Goal: Task Accomplishment & Management: Use online tool/utility

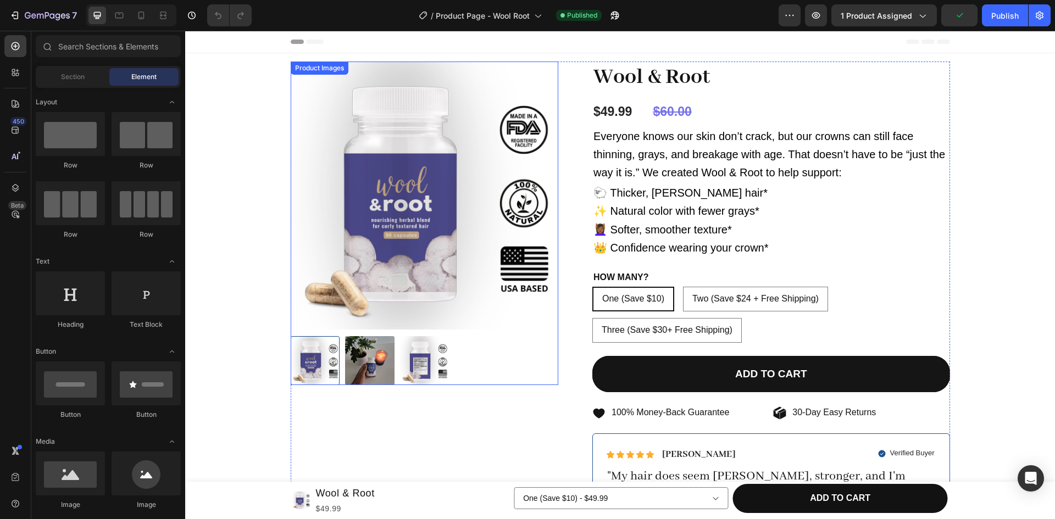
click at [459, 77] on img at bounding box center [425, 196] width 268 height 268
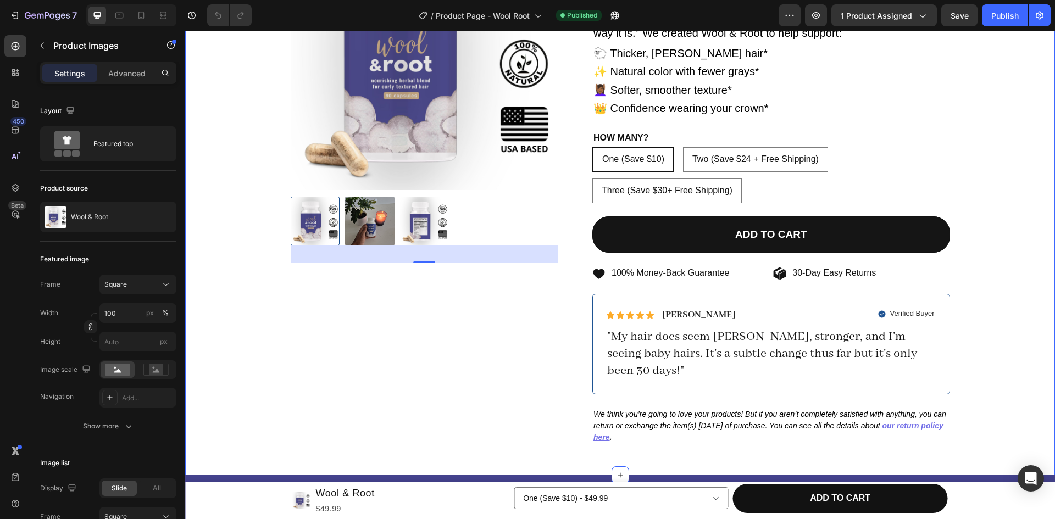
scroll to position [140, 0]
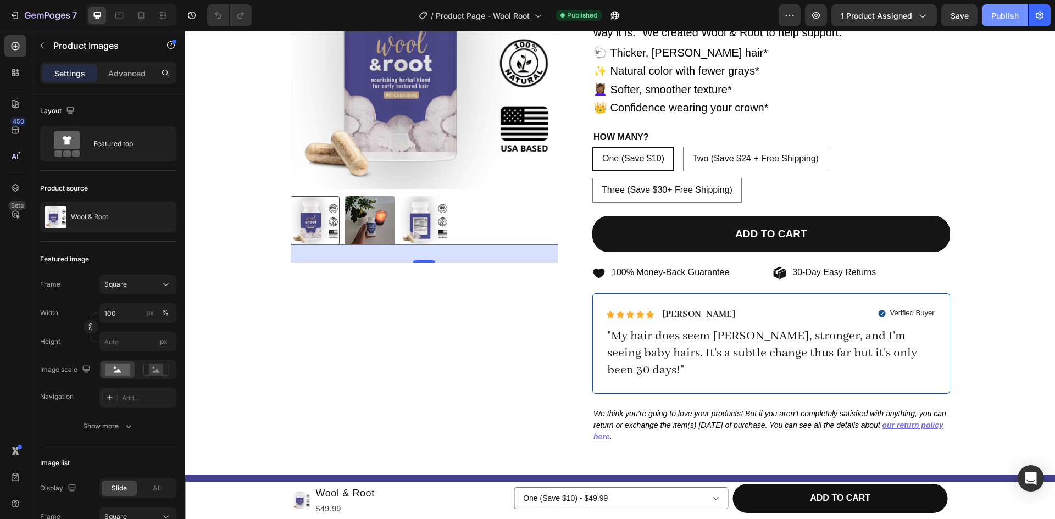
click at [1006, 13] on div "Publish" at bounding box center [1004, 16] width 27 height 12
click at [1007, 23] on button "Publish" at bounding box center [1005, 15] width 46 height 22
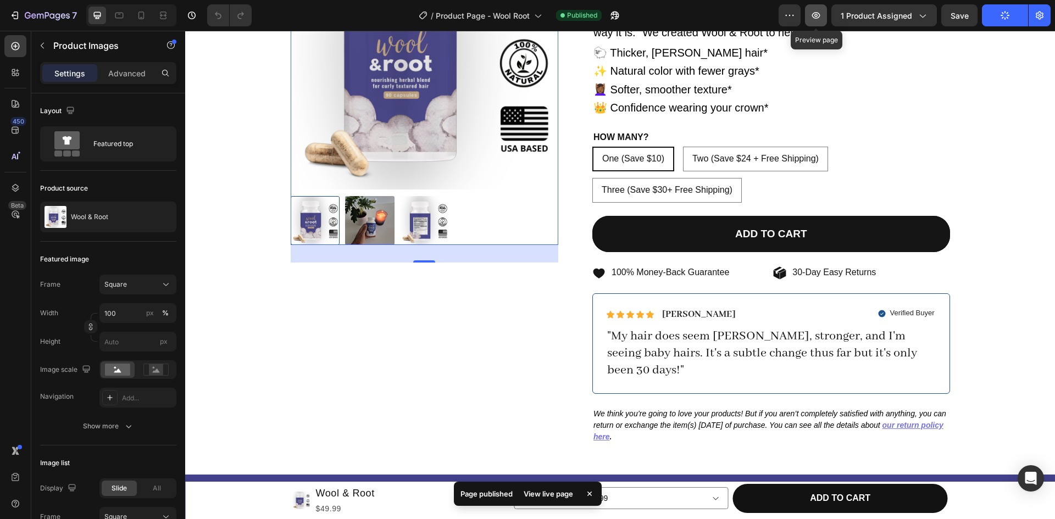
click at [822, 14] on icon "button" at bounding box center [816, 15] width 11 height 11
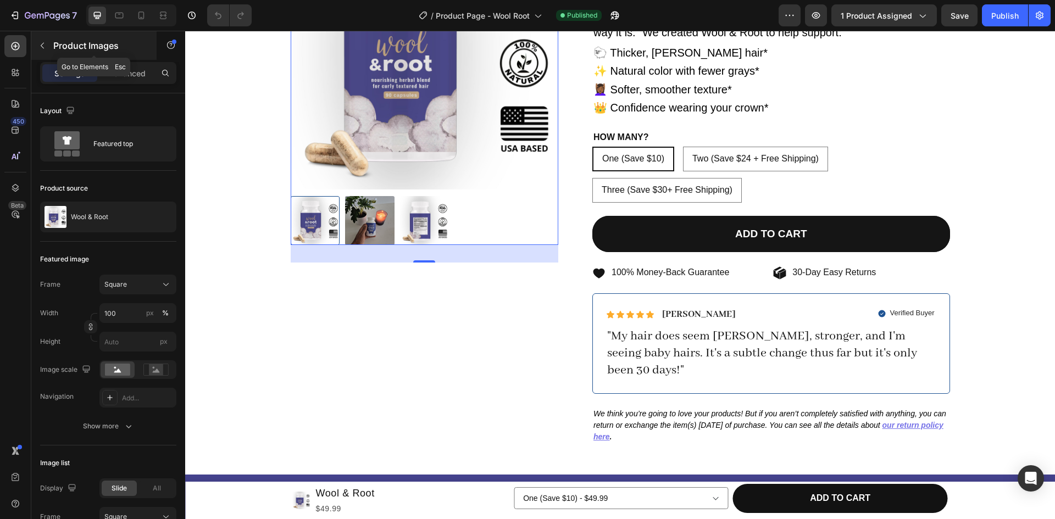
click at [41, 44] on icon "button" at bounding box center [42, 45] width 9 height 9
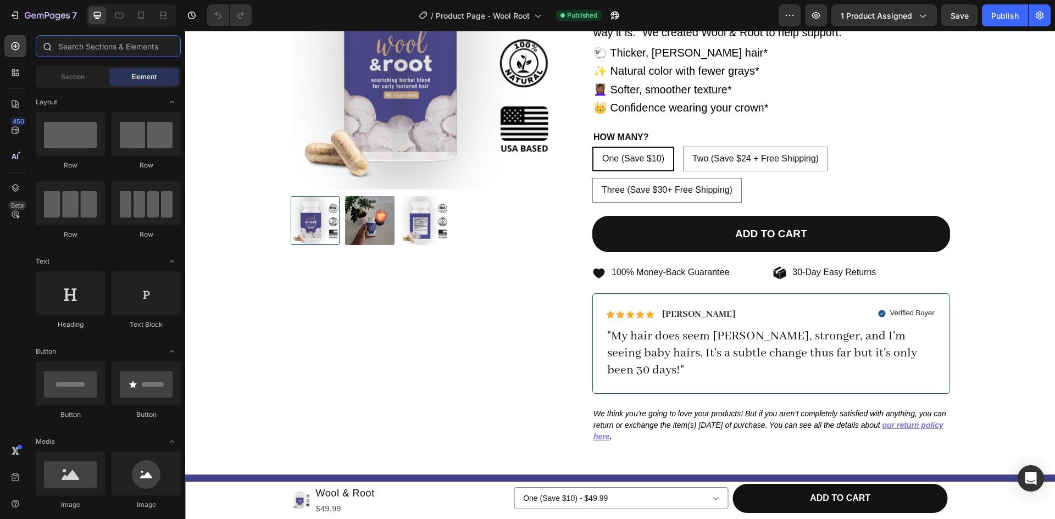
click at [104, 48] on input "text" at bounding box center [108, 46] width 145 height 22
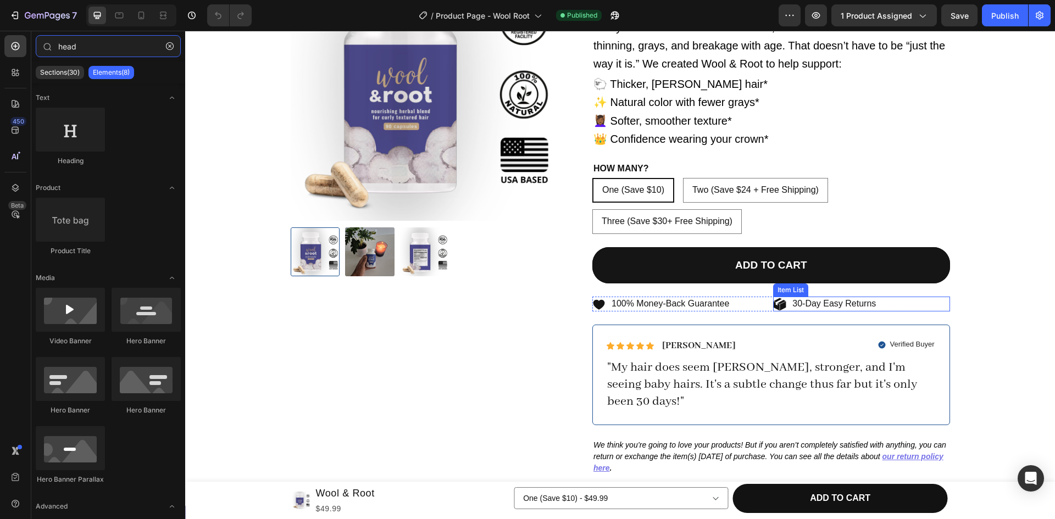
scroll to position [107, 0]
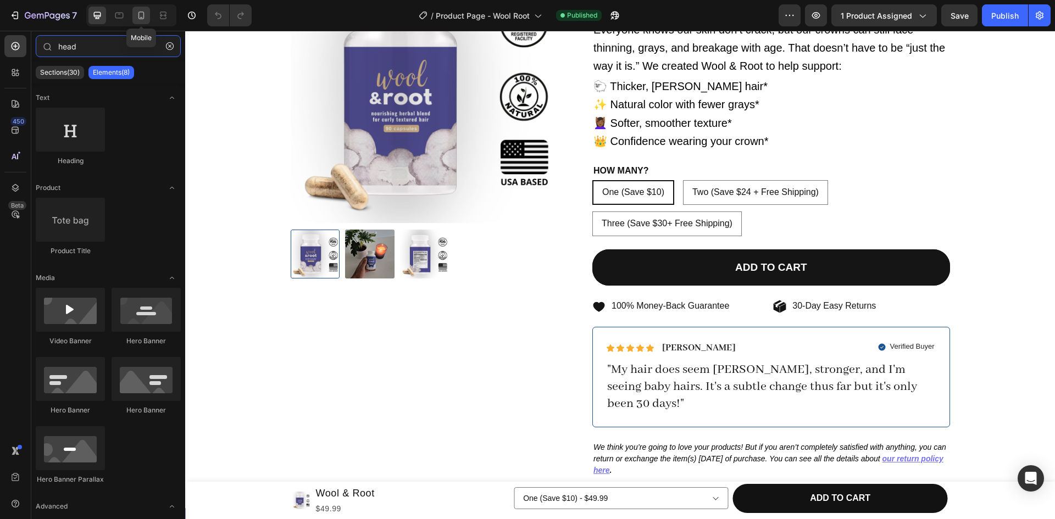
type input "head"
click at [135, 17] on div at bounding box center [141, 16] width 18 height 18
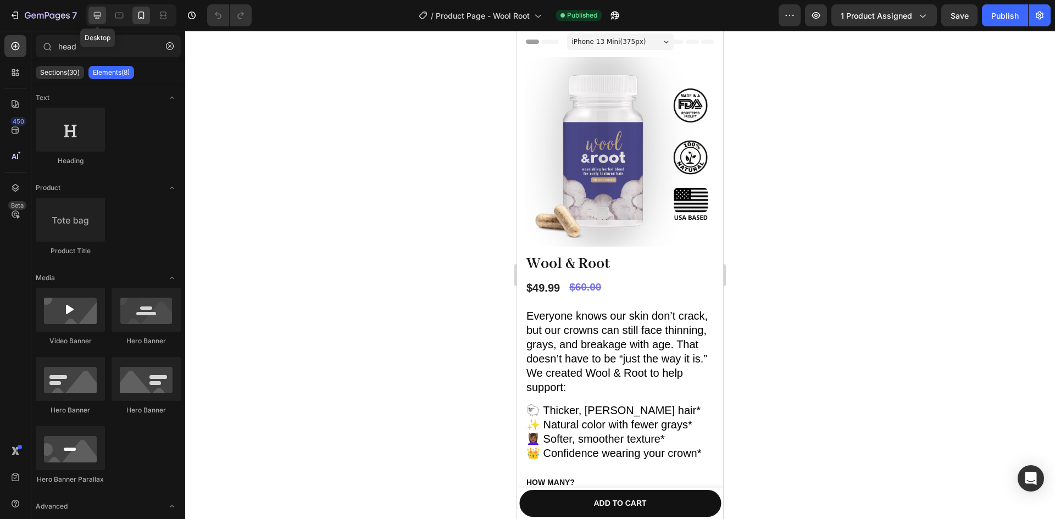
click at [103, 20] on div at bounding box center [97, 16] width 18 height 18
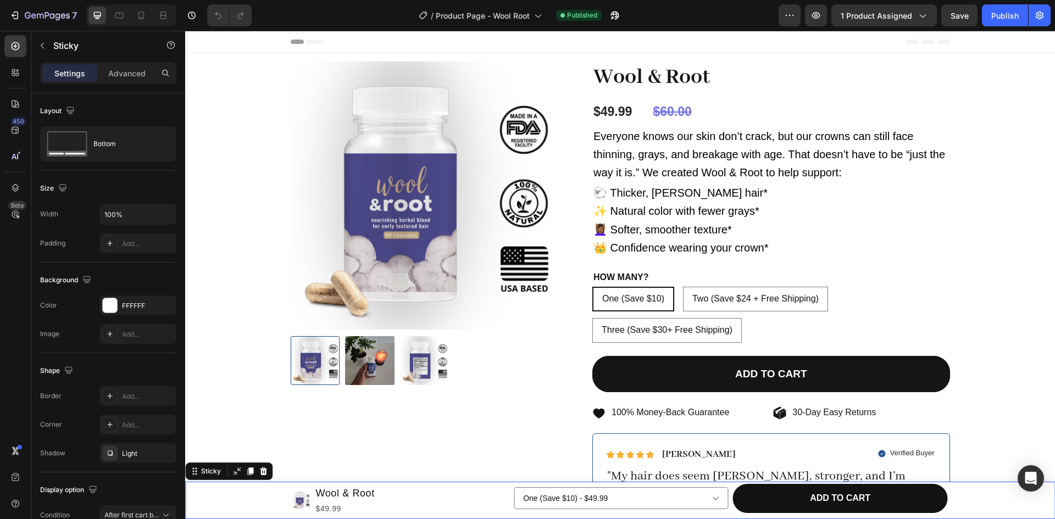
click at [229, 498] on div "Product Images Wool & Root Product Title $49.99 Product Price Product Price Row…" at bounding box center [620, 500] width 870 height 37
click at [37, 41] on button "button" at bounding box center [43, 46] width 18 height 18
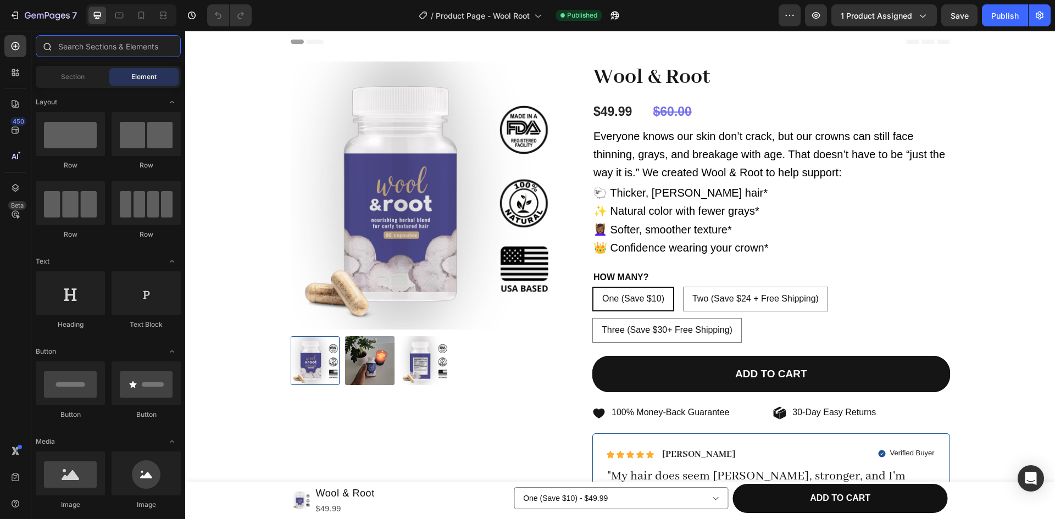
click at [106, 43] on input "text" at bounding box center [108, 46] width 145 height 22
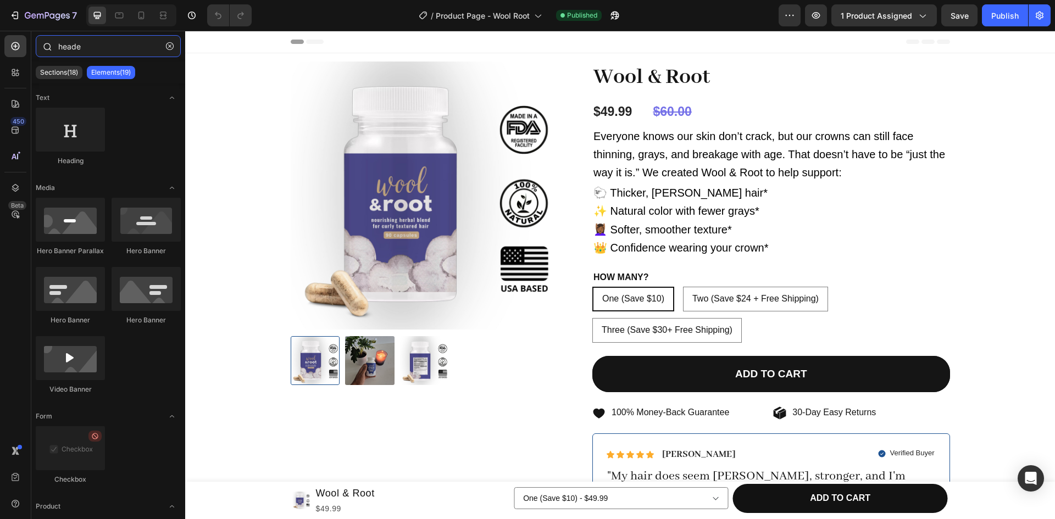
type input "header"
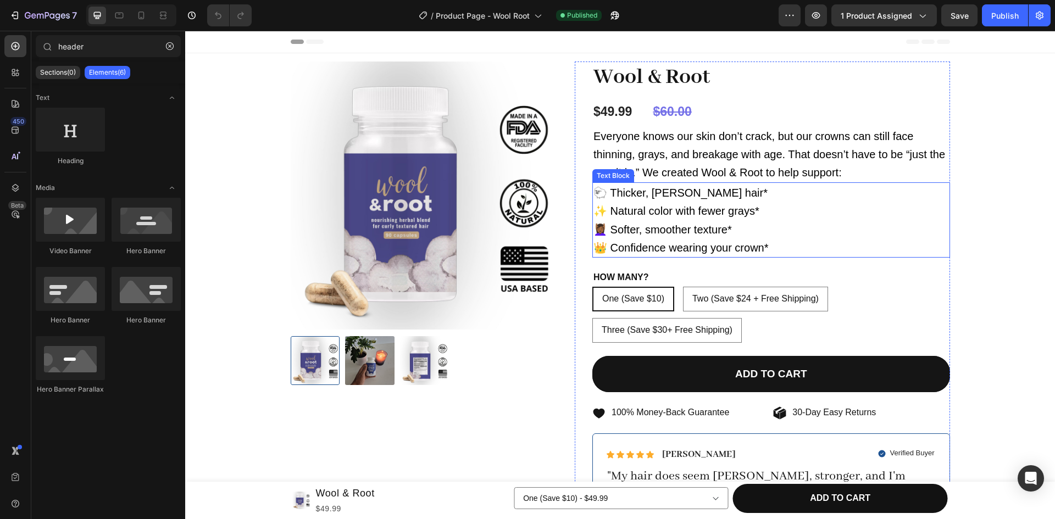
click at [617, 243] on span "👑 Confidence wearing your crown*" at bounding box center [681, 248] width 175 height 12
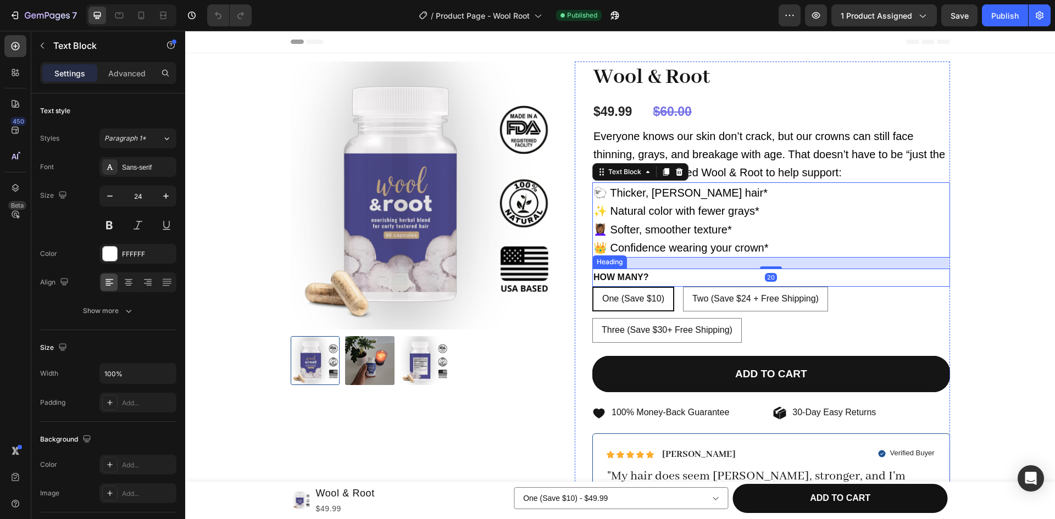
click at [606, 279] on h2 "HOW MANY?" at bounding box center [771, 278] width 358 height 18
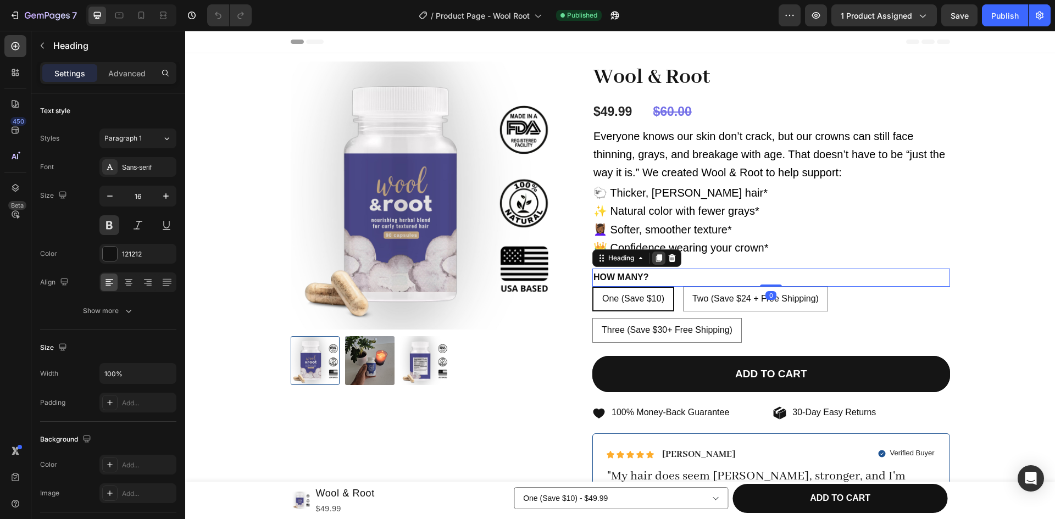
click at [658, 255] on icon at bounding box center [659, 258] width 6 height 8
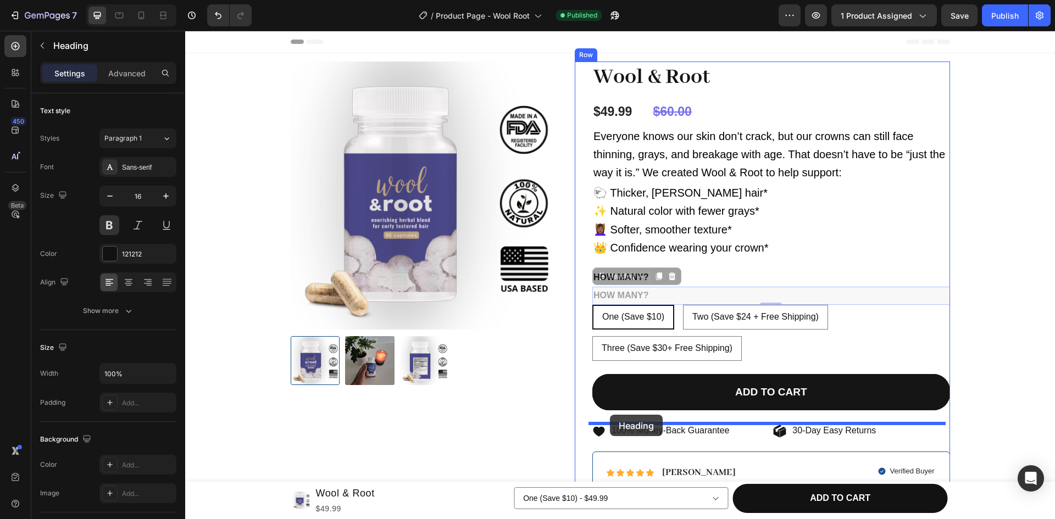
drag, startPoint x: 613, startPoint y: 279, endPoint x: 609, endPoint y: 413, distance: 134.2
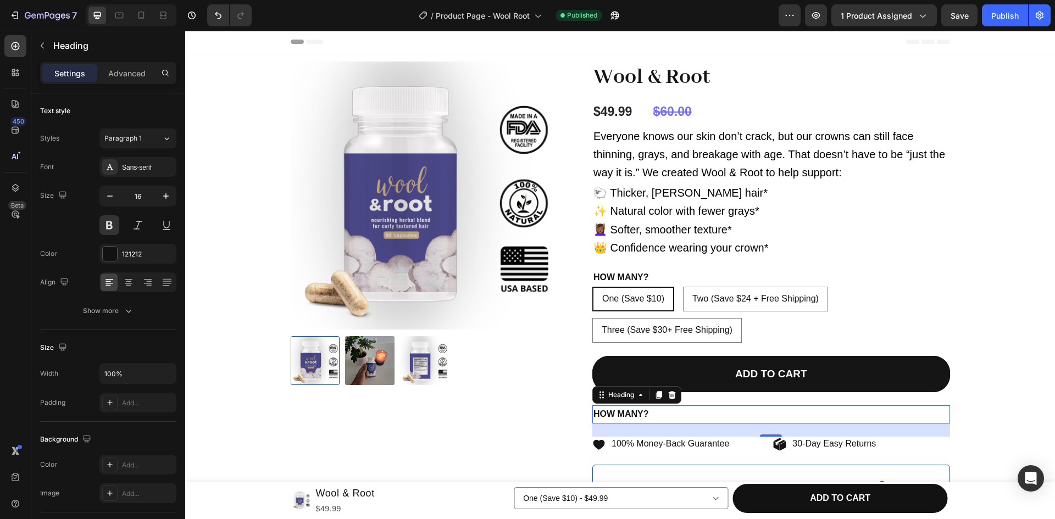
click at [660, 413] on h2 "HOW MANY?" at bounding box center [771, 415] width 358 height 18
click at [660, 413] on p "HOW MANY?" at bounding box center [772, 415] width 356 height 16
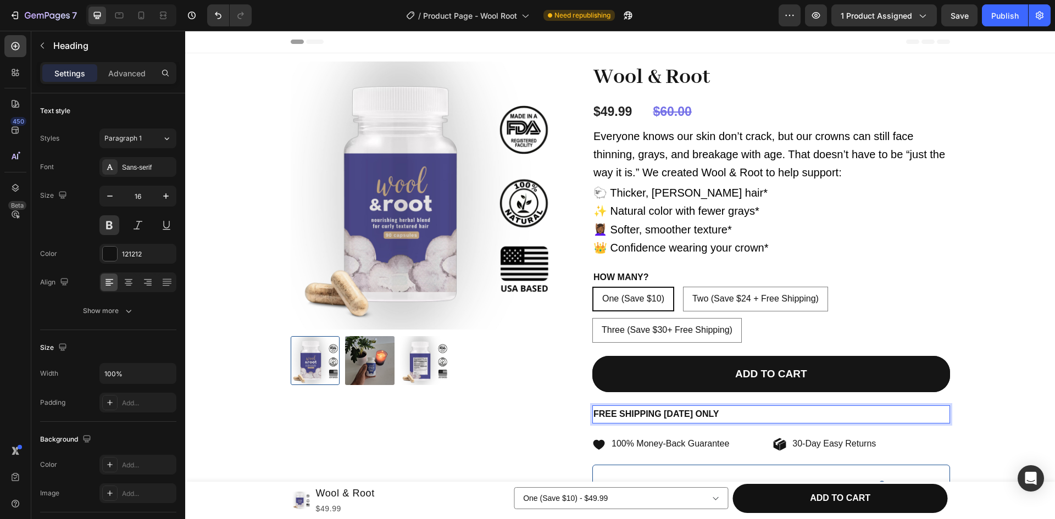
click at [662, 413] on p "FREE SHIPPING [DATE] ONLY" at bounding box center [772, 415] width 356 height 16
drag, startPoint x: 662, startPoint y: 413, endPoint x: 719, endPoint y: 410, distance: 57.8
click at [719, 410] on p "FREE SHIPPING [DATE] ONLY" at bounding box center [772, 415] width 356 height 16
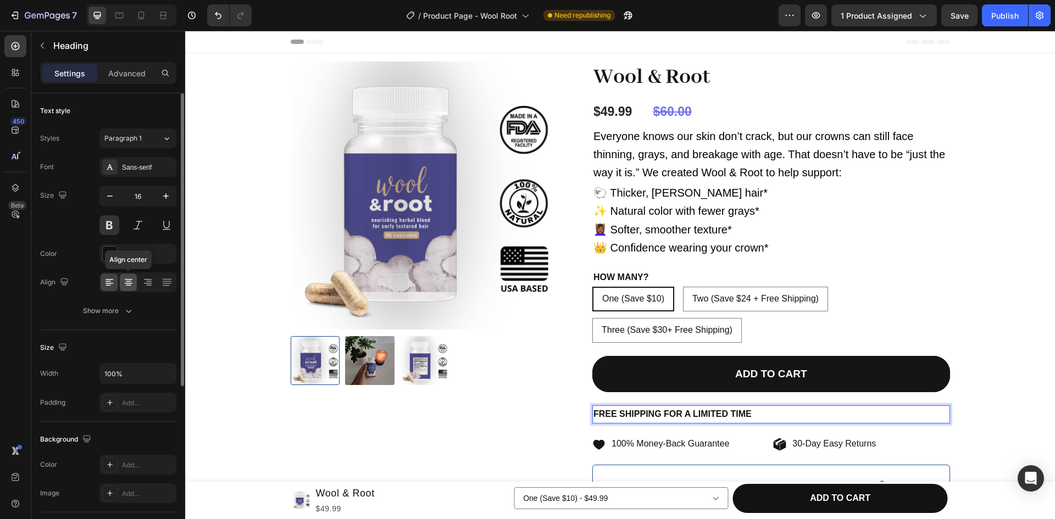
click at [129, 286] on icon at bounding box center [128, 282] width 11 height 11
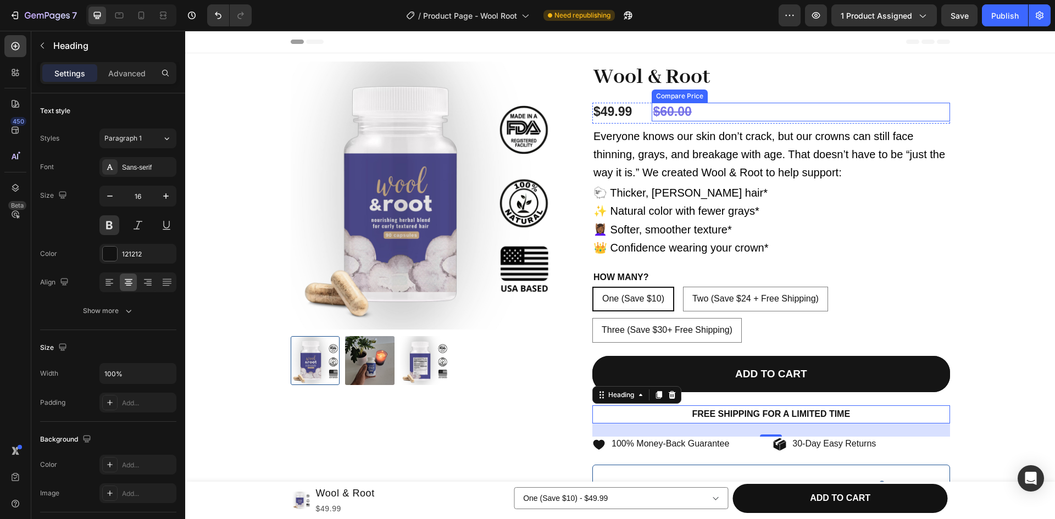
click at [675, 111] on div "$60.00" at bounding box center [801, 112] width 298 height 19
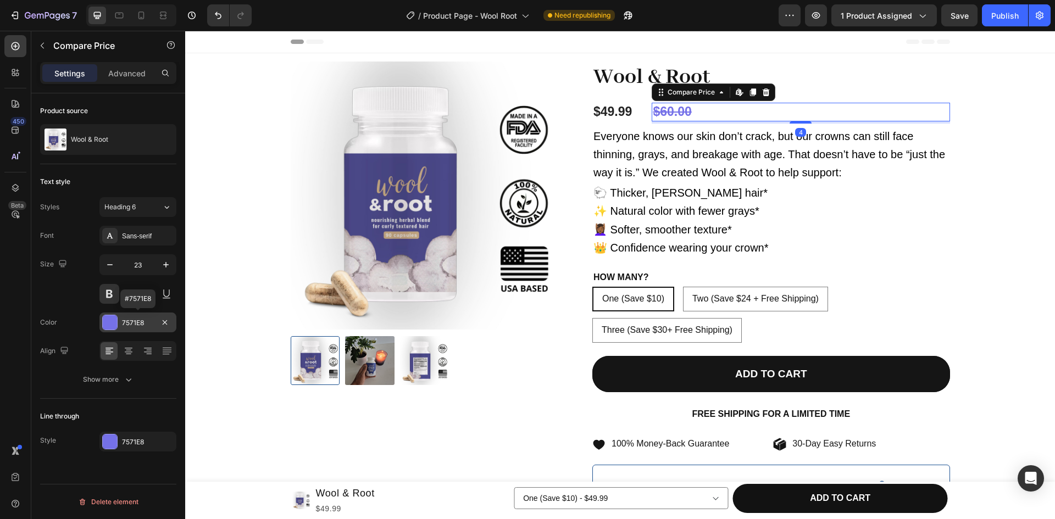
click at [129, 325] on div "7571E8" at bounding box center [138, 323] width 32 height 10
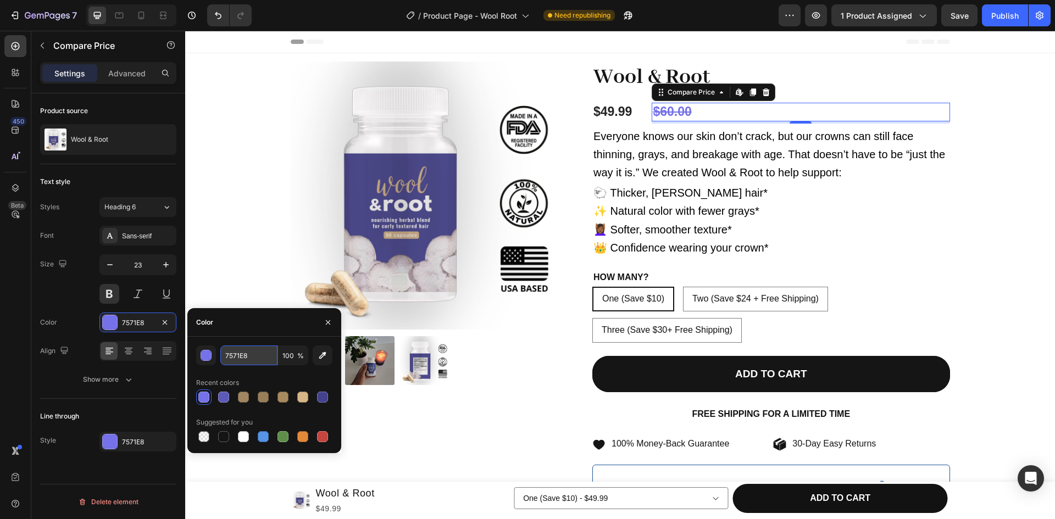
click at [242, 353] on input "7571E8" at bounding box center [248, 356] width 57 height 20
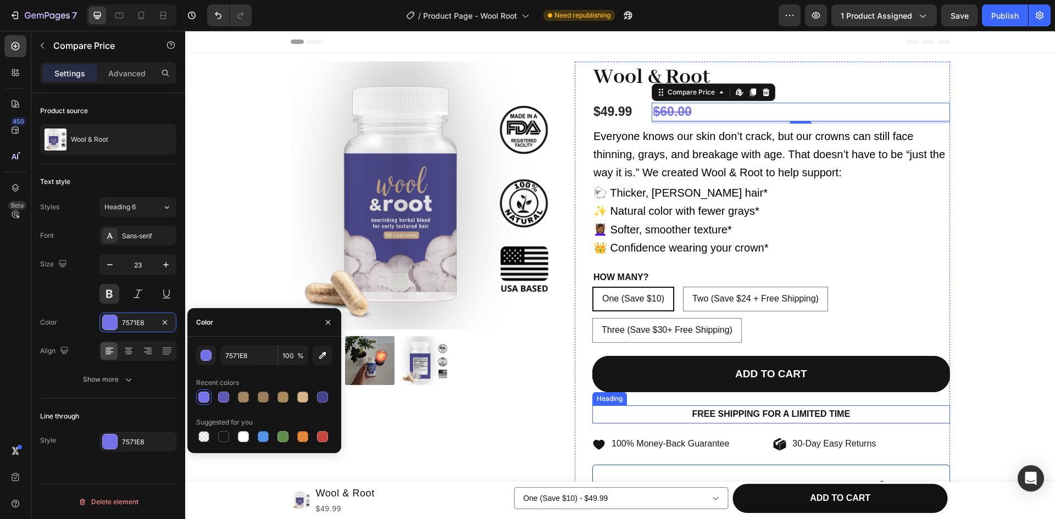
click at [725, 419] on p "FREE SHIPPING FOR A LIMITED TIME" at bounding box center [772, 415] width 356 height 16
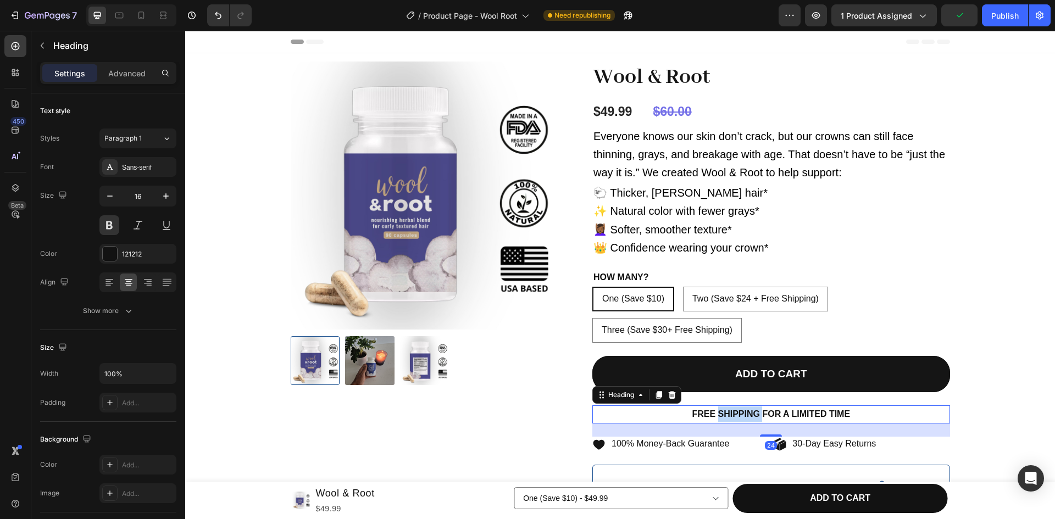
click at [730, 417] on p "FREE SHIPPING FOR A LIMITED TIME" at bounding box center [772, 415] width 356 height 16
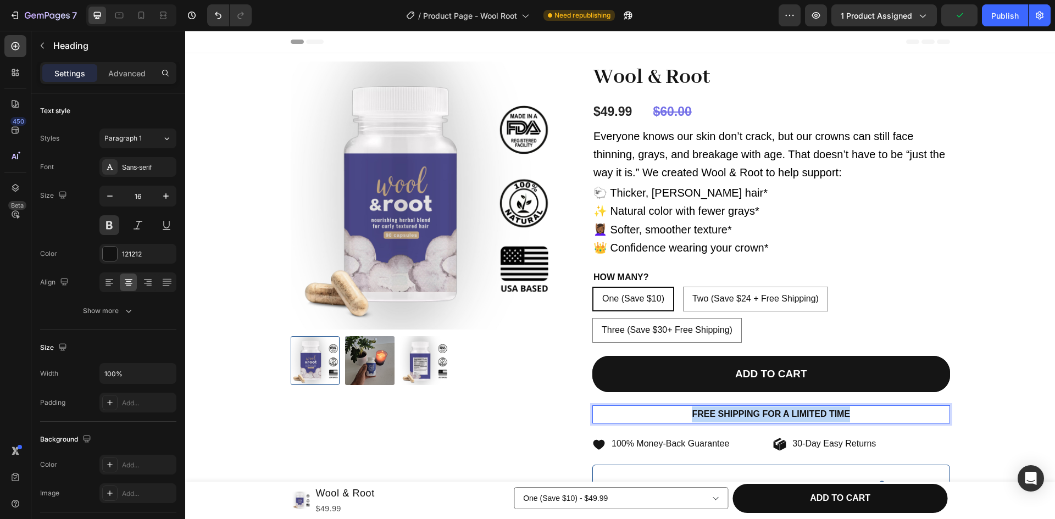
click at [730, 417] on p "FREE SHIPPING FOR A LIMITED TIME" at bounding box center [772, 415] width 356 height 16
click at [859, 419] on p "FREE SHIPPING FOR A LIMITED TIME" at bounding box center [772, 415] width 356 height 16
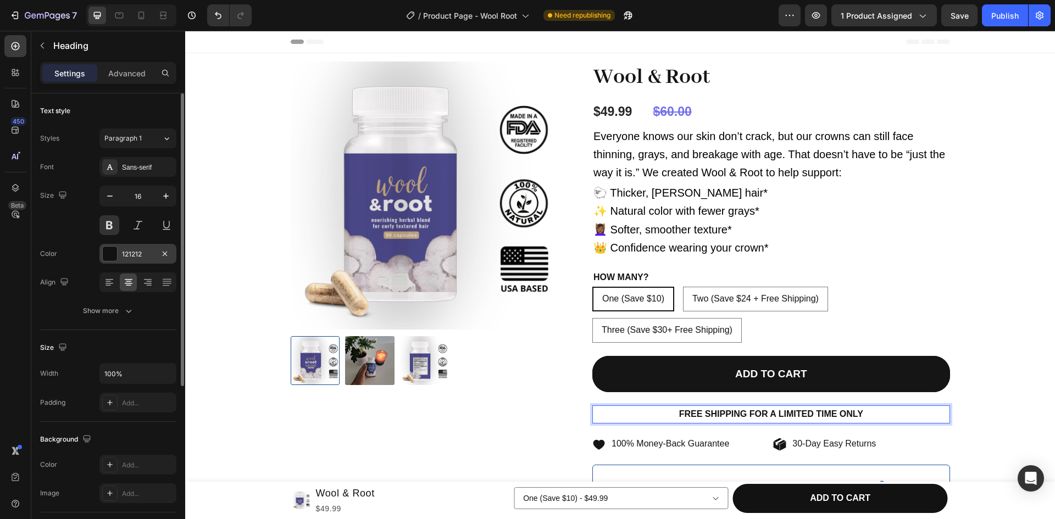
click at [146, 259] on div "121212" at bounding box center [138, 255] width 32 height 10
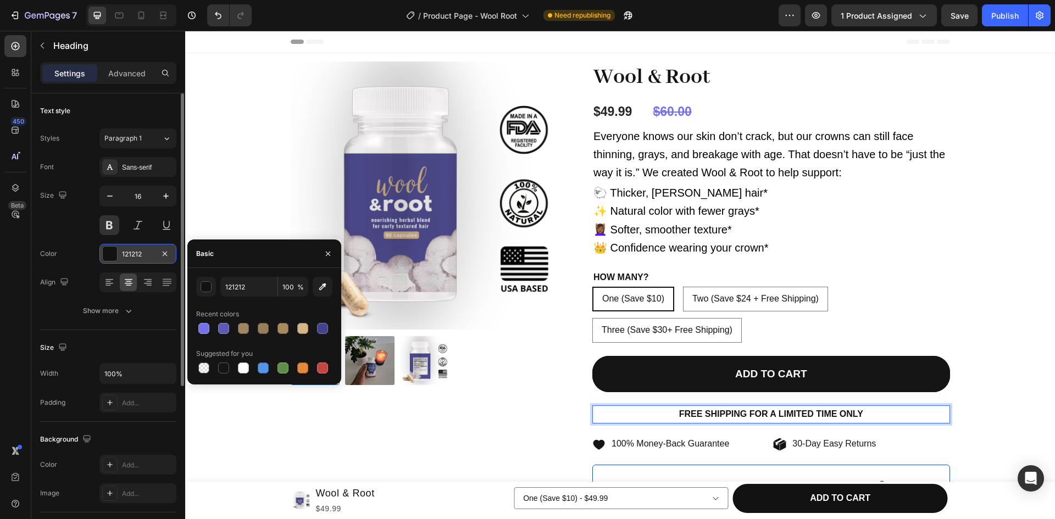
click at [146, 259] on div "121212" at bounding box center [138, 255] width 32 height 10
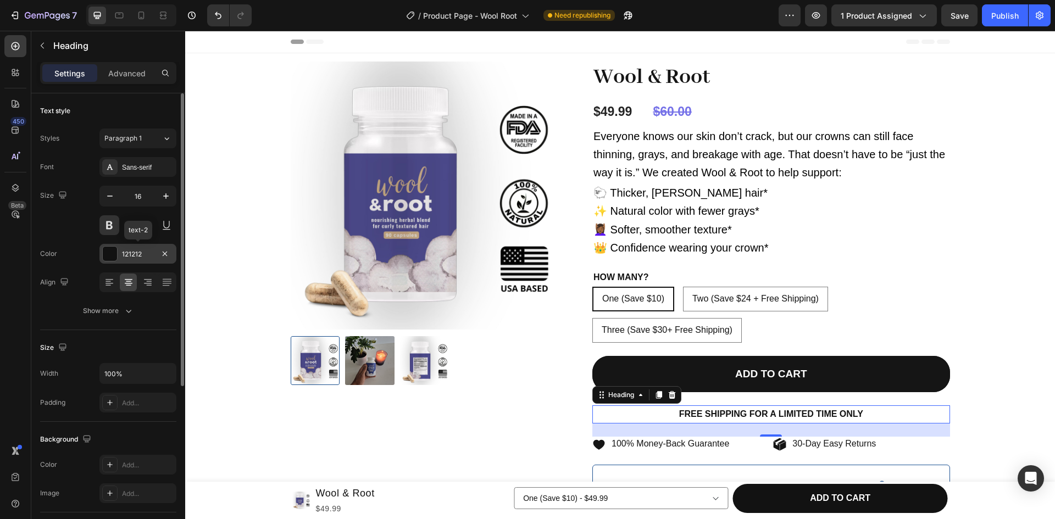
click at [146, 259] on div "121212" at bounding box center [138, 255] width 32 height 10
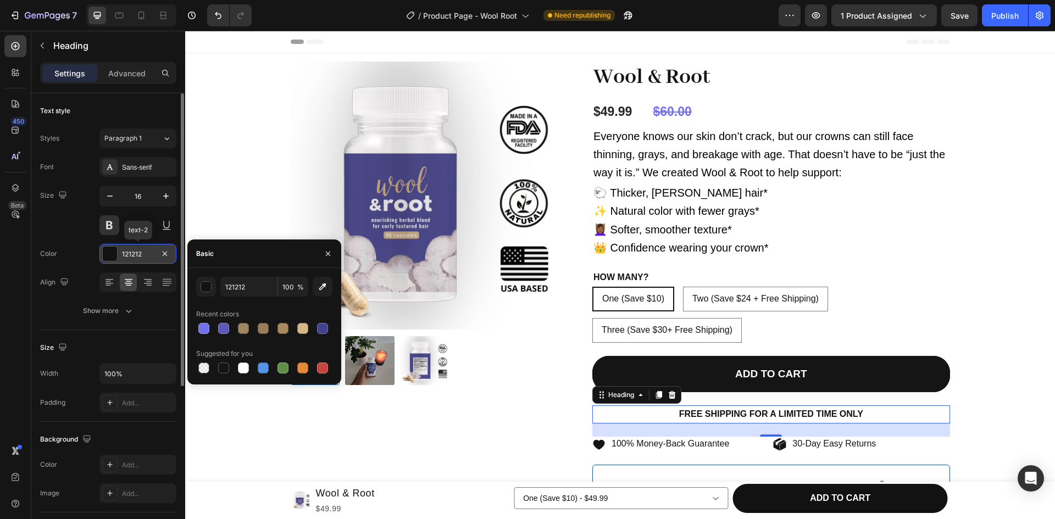
click at [146, 259] on div "121212" at bounding box center [138, 255] width 32 height 10
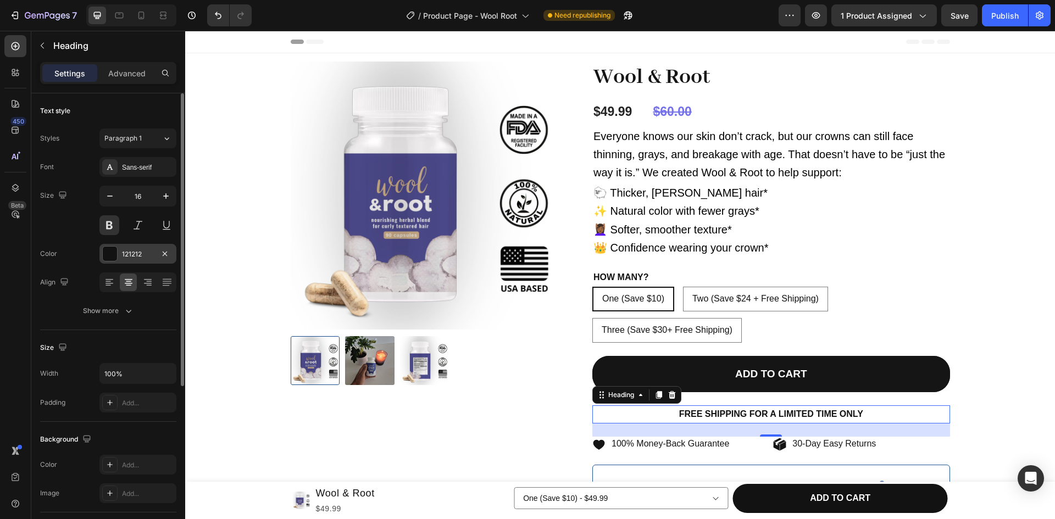
click at [136, 257] on div "121212" at bounding box center [138, 255] width 32 height 10
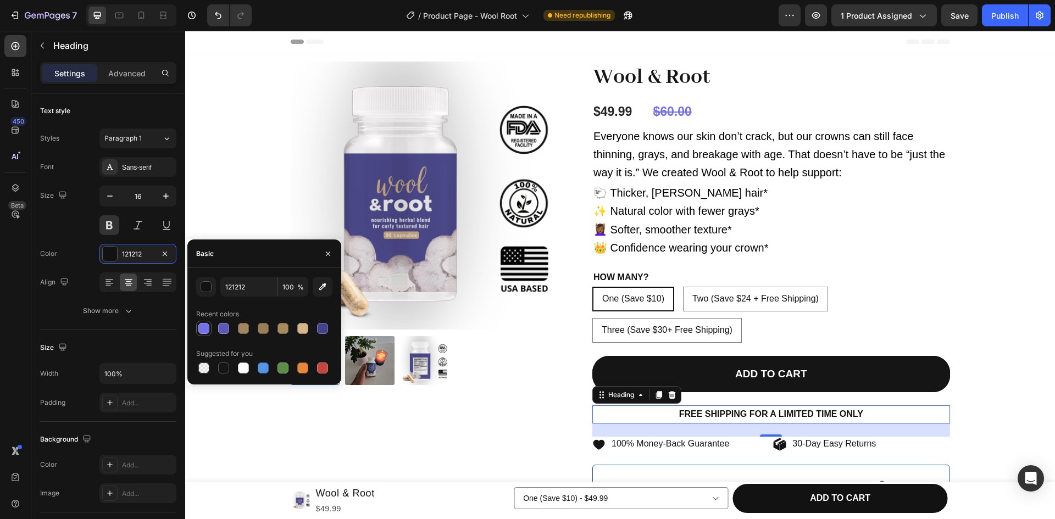
click at [204, 329] on div at bounding box center [203, 328] width 11 height 11
type input "7571E8"
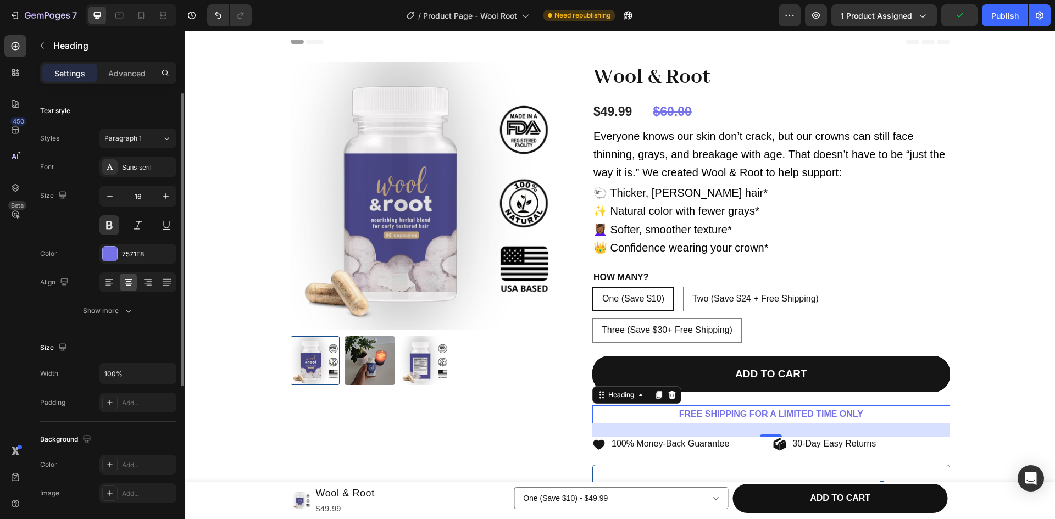
click at [118, 331] on div "Size Width 100% Padding Add..." at bounding box center [108, 376] width 136 height 92
click at [908, 331] on div "One (Save $10) One (Save $10) One (Save $10) Two (Save $24 + Free Shipping) Two…" at bounding box center [771, 315] width 358 height 56
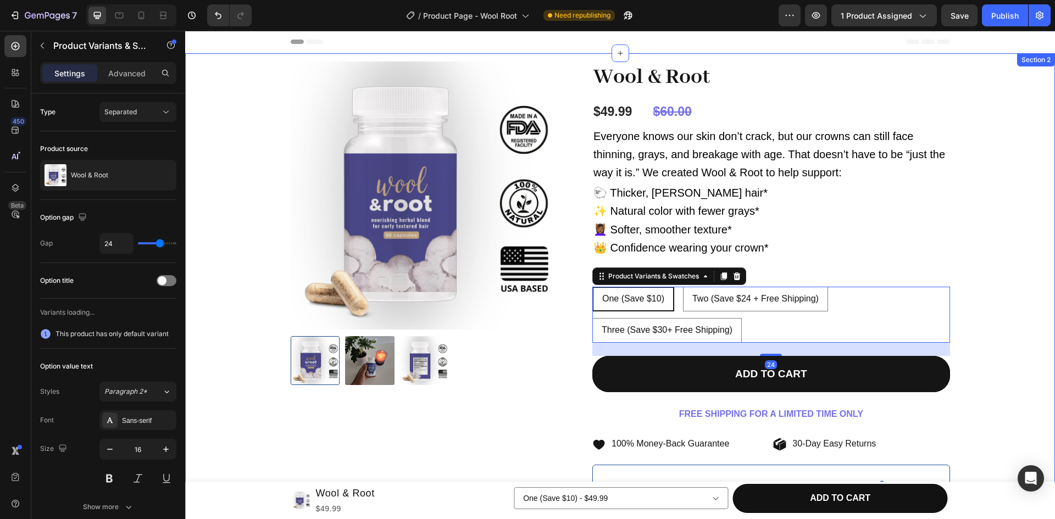
click at [982, 368] on div "Product Images Wool & Root Product Title $49.99 Product Price Product Price $60…" at bounding box center [620, 354] width 854 height 584
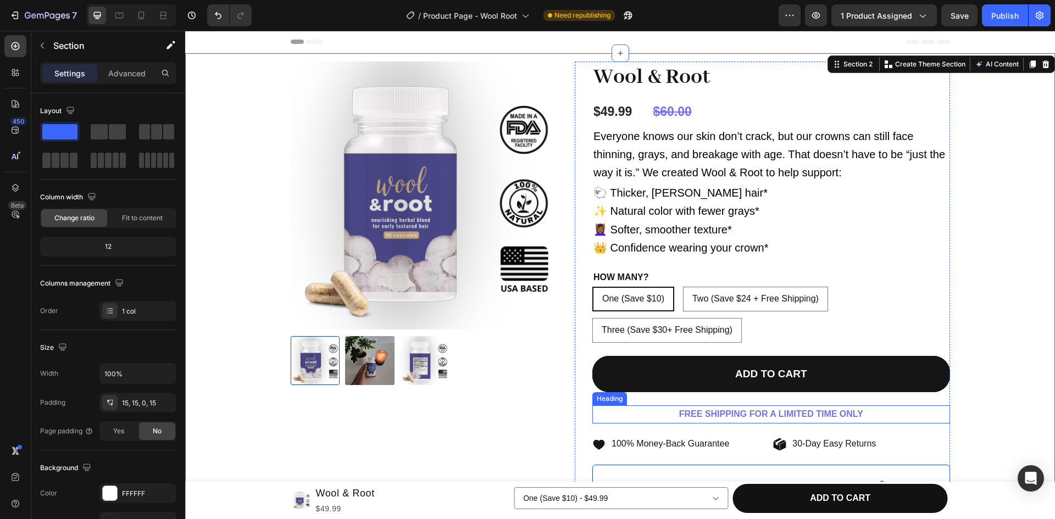
click at [742, 415] on p "FREE SHIPPING FOR A LIMITED TIME ONLY" at bounding box center [772, 415] width 356 height 16
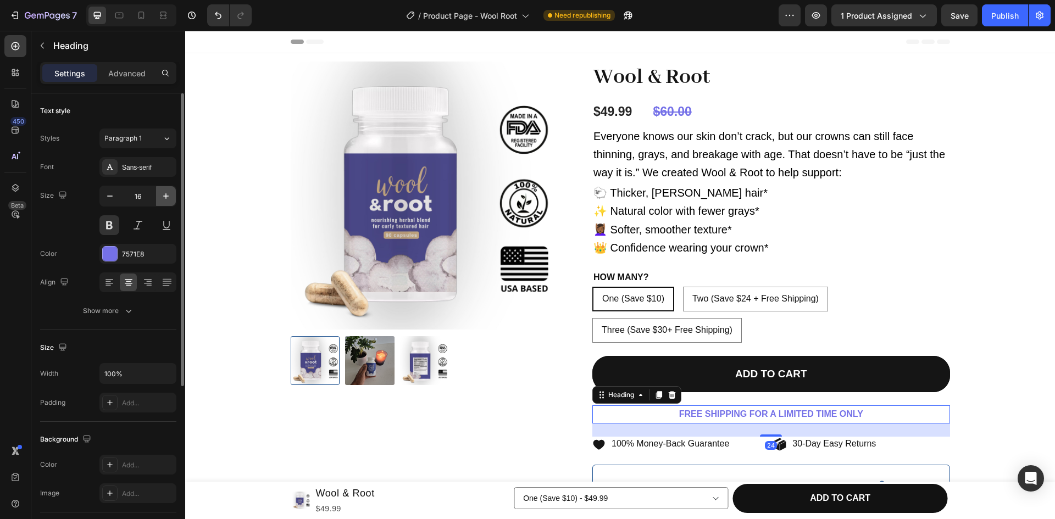
click at [165, 201] on icon "button" at bounding box center [165, 196] width 11 height 11
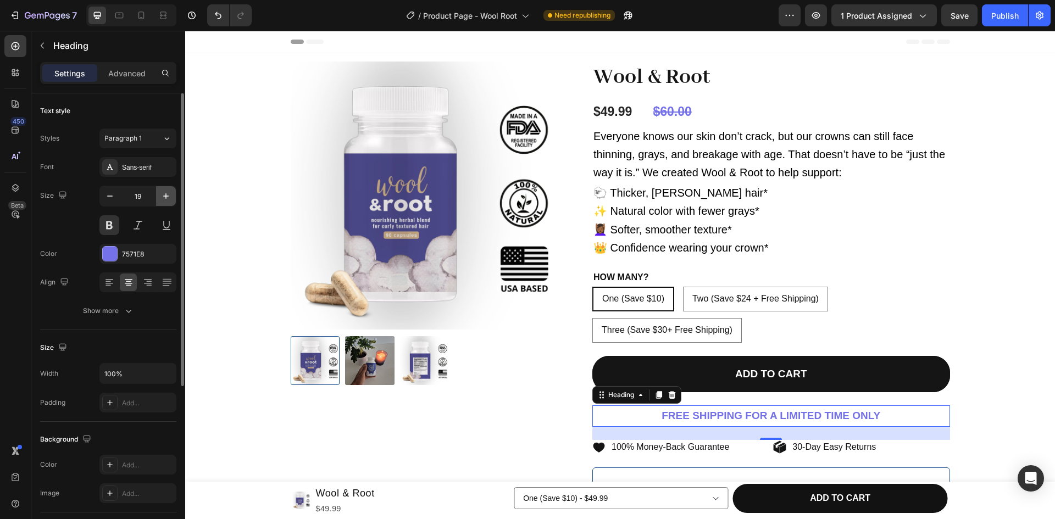
click at [165, 201] on icon "button" at bounding box center [165, 196] width 11 height 11
type input "20"
click at [645, 415] on p "FREE SHIPPING FOR A LIMITED TIME ONLY" at bounding box center [772, 417] width 356 height 20
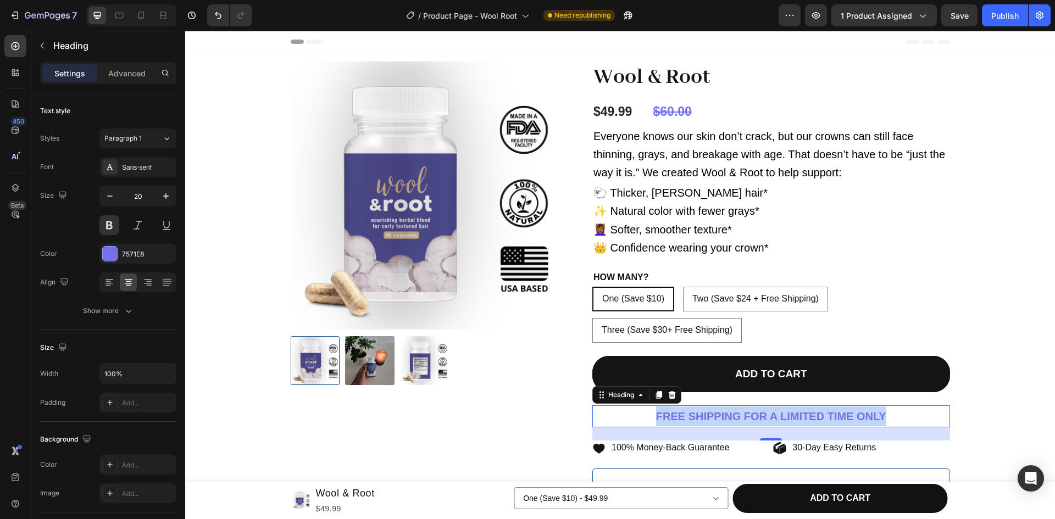
click at [645, 415] on p "FREE SHIPPING FOR A LIMITED TIME ONLY" at bounding box center [772, 417] width 356 height 20
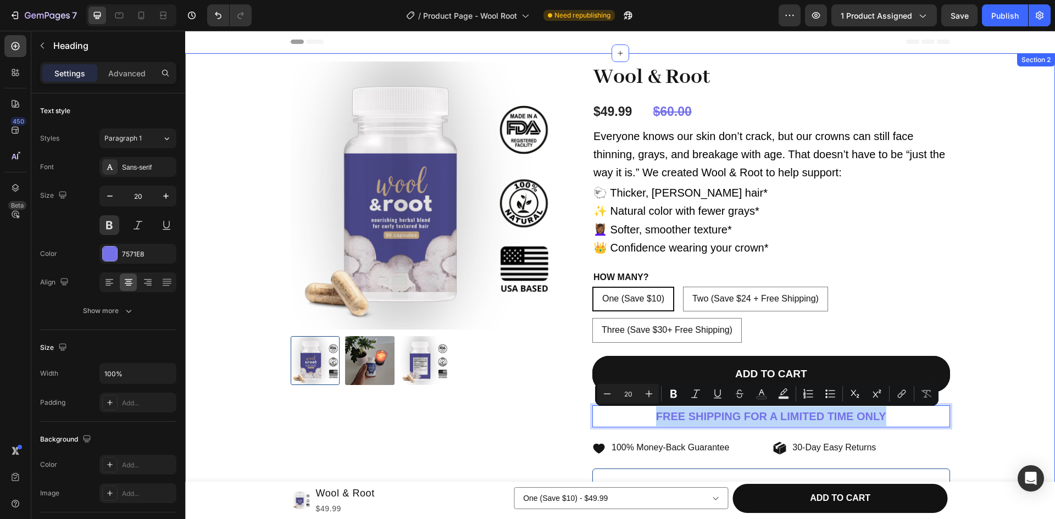
click at [994, 355] on div "Product Images Wool & Root Product Title $49.99 Product Price Product Price $60…" at bounding box center [620, 356] width 854 height 589
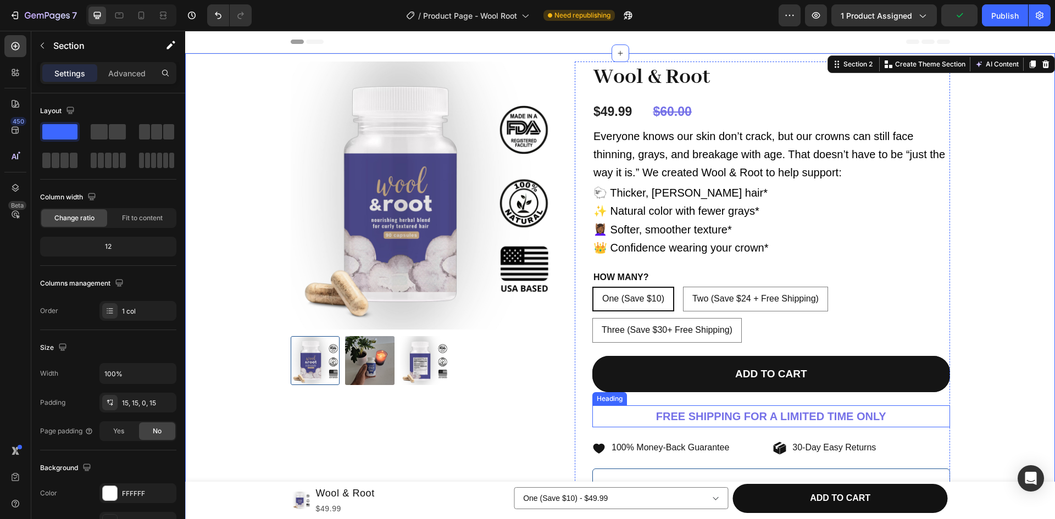
click at [696, 416] on p "FREE SHIPPING FOR A LIMITED TIME ONLY" at bounding box center [772, 417] width 356 height 20
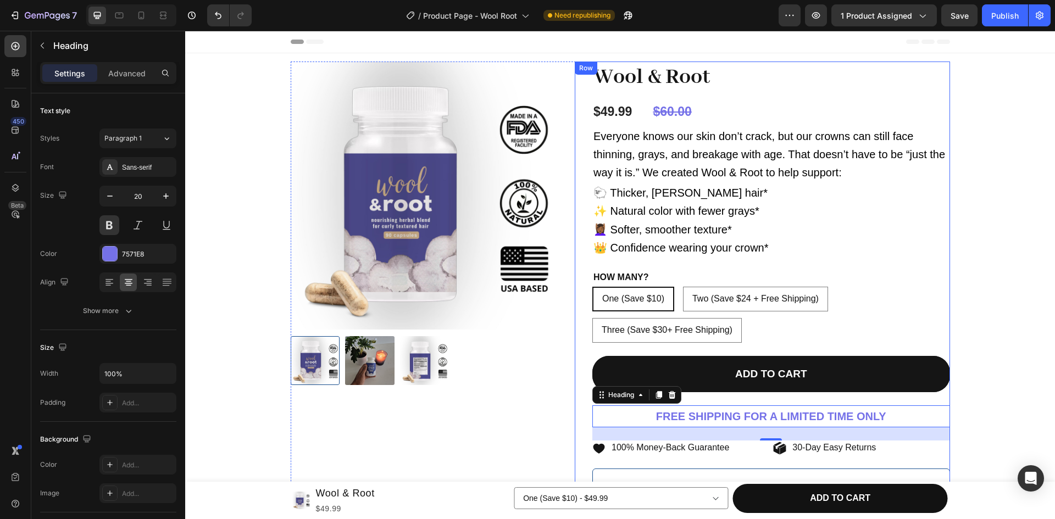
click at [735, 397] on div "Add to cart Add to Cart" at bounding box center [771, 381] width 358 height 50
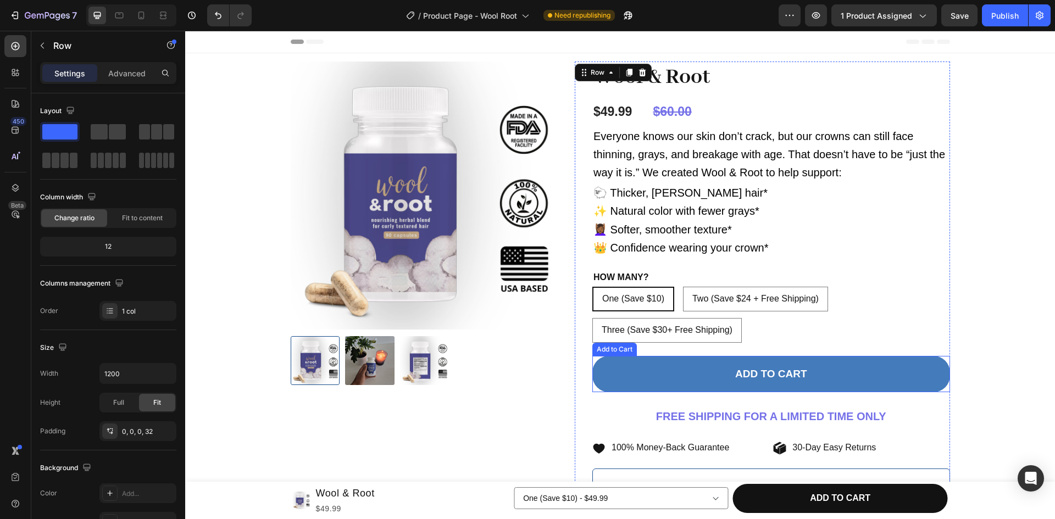
click at [680, 378] on button "Add to cart" at bounding box center [771, 374] width 358 height 37
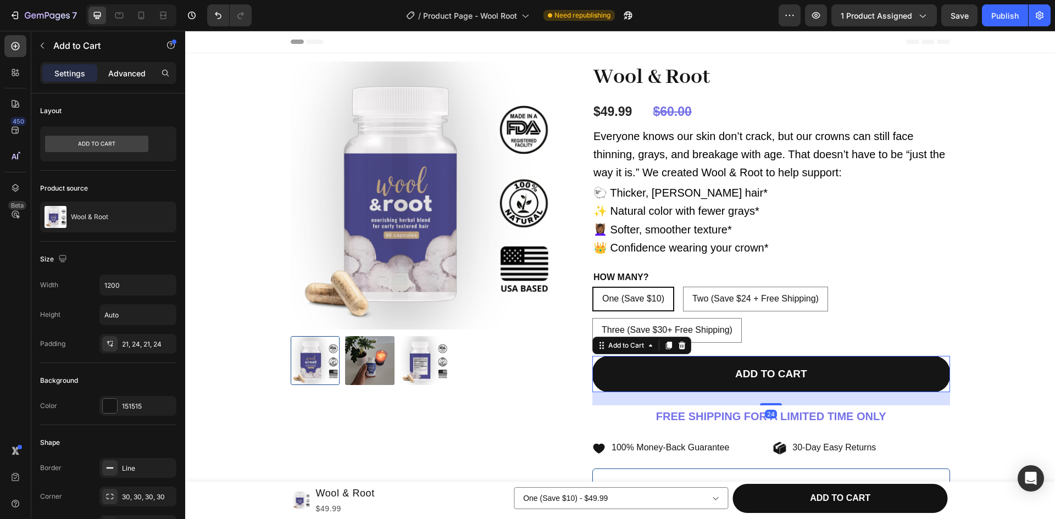
click at [136, 70] on p "Advanced" at bounding box center [126, 74] width 37 height 12
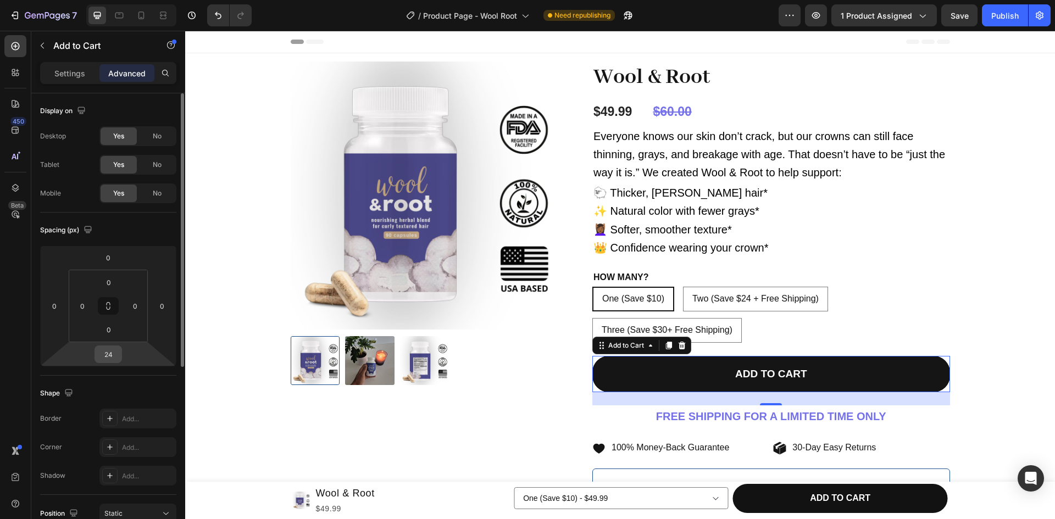
click at [104, 356] on input "24" at bounding box center [108, 354] width 22 height 16
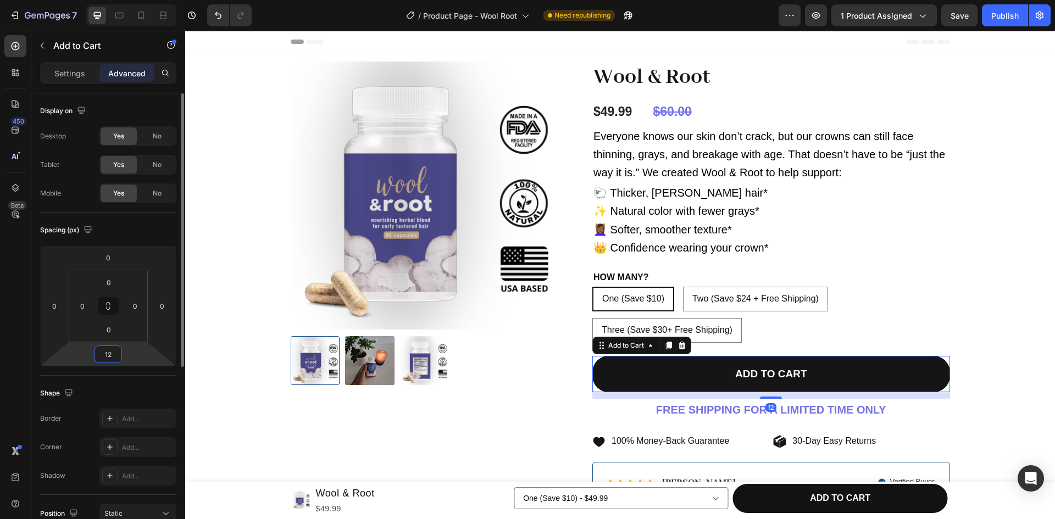
type input "12"
click at [761, 265] on div "Wool & Root Product Title $49.99 Product Price Product Price $60.00 Compare Pri…" at bounding box center [771, 344] width 358 height 564
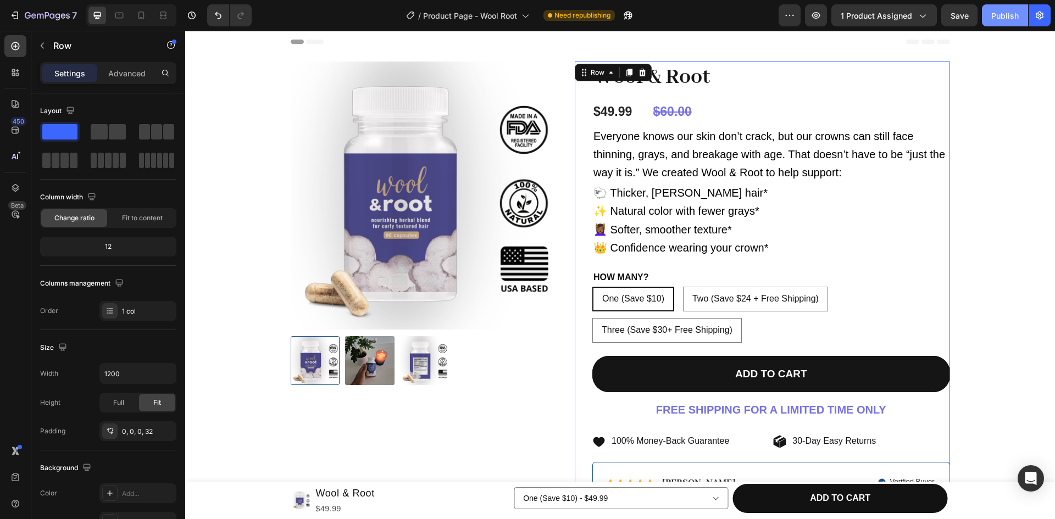
click at [1010, 14] on div "Publish" at bounding box center [1004, 16] width 27 height 12
click at [824, 14] on button "button" at bounding box center [816, 15] width 22 height 22
click at [19, 16] on icon "button" at bounding box center [14, 15] width 11 height 11
